Goal: Information Seeking & Learning: Learn about a topic

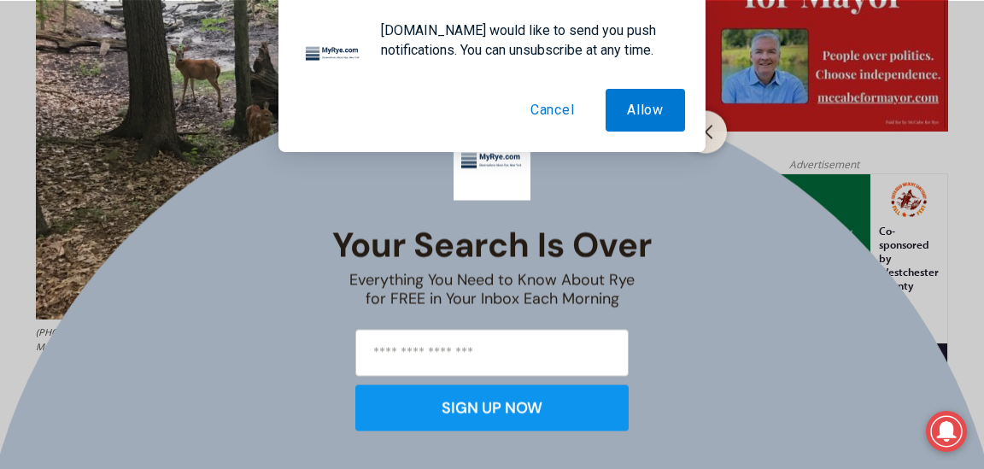
click at [538, 112] on button "Cancel" at bounding box center [552, 110] width 87 height 43
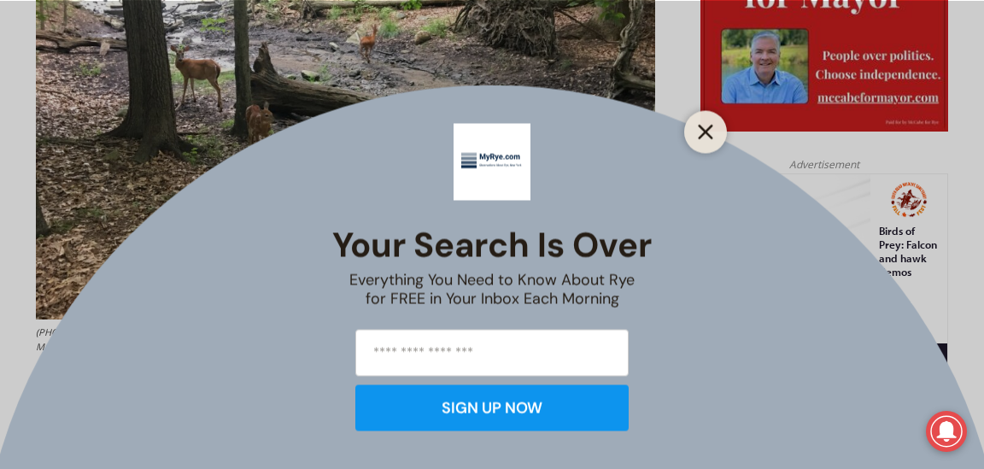
click at [710, 137] on line "Close" at bounding box center [705, 132] width 12 height 12
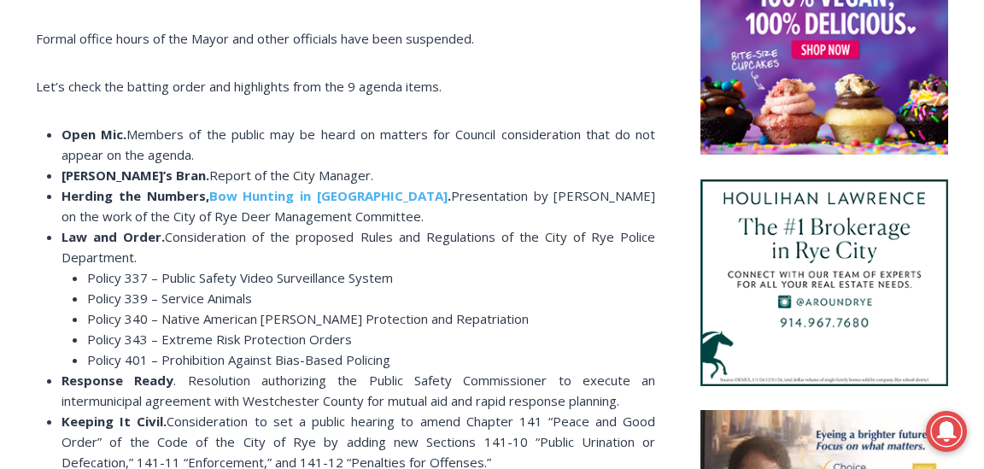
scroll to position [1441, 0]
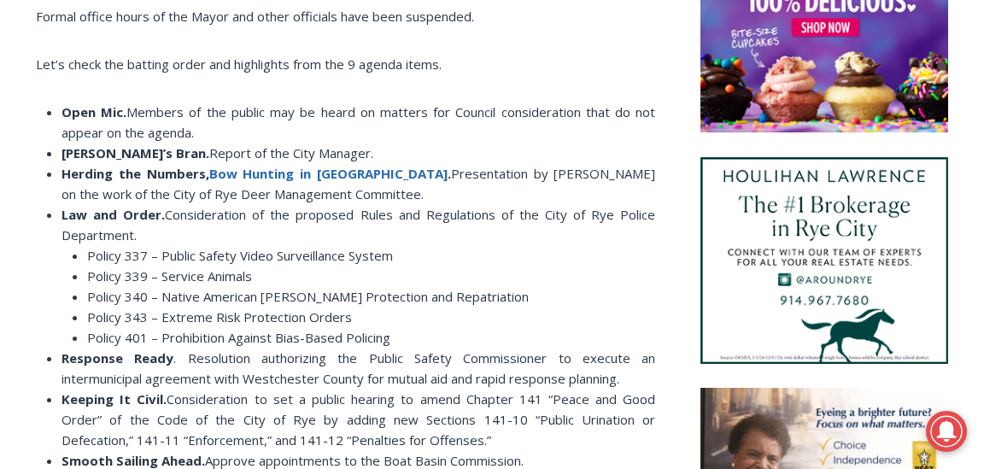
click at [272, 182] on b "Bow Hunting in Rye" at bounding box center [328, 173] width 238 height 17
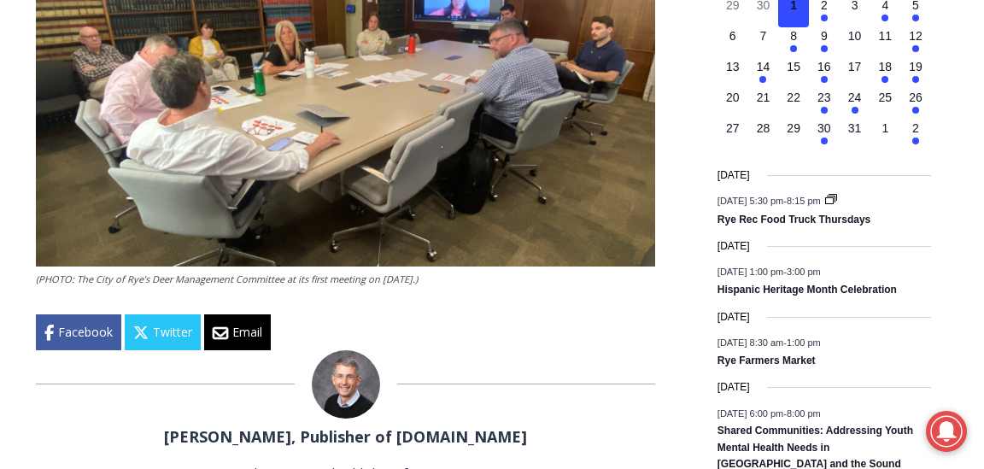
scroll to position [2248, 0]
